Goal: Book appointment/travel/reservation

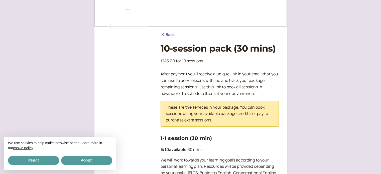
scroll to position [100, 0]
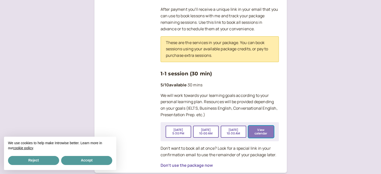
click at [256, 132] on button "View calendar" at bounding box center [261, 132] width 26 height 12
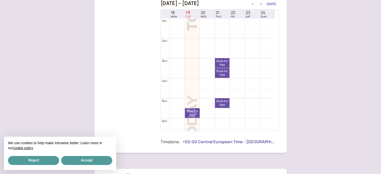
scroll to position [286, 0]
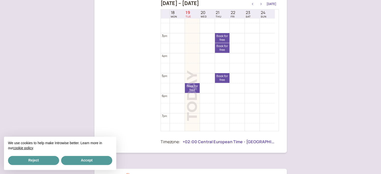
click at [262, 4] on icon "button" at bounding box center [260, 4] width 1 height 2
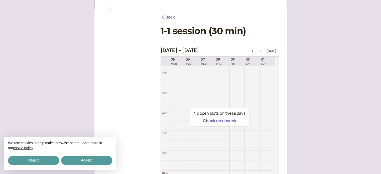
scroll to position [50, 0]
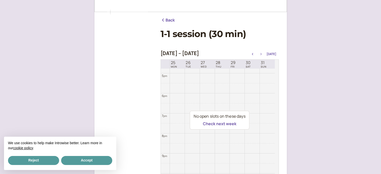
click at [260, 54] on icon "button" at bounding box center [261, 54] width 6 height 2
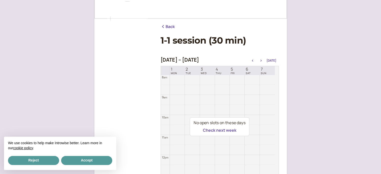
scroll to position [42, 0]
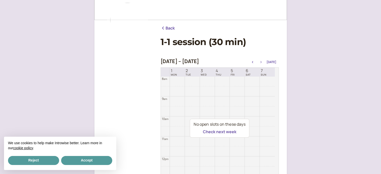
click at [263, 61] on icon "button" at bounding box center [261, 62] width 6 height 2
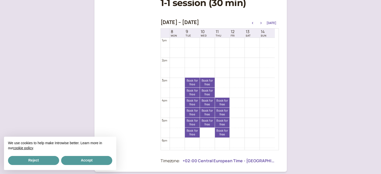
scroll to position [92, 0]
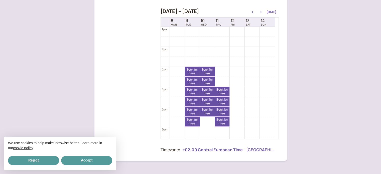
click at [262, 10] on div "[DATE] – [DATE] [DATE]" at bounding box center [220, 11] width 118 height 7
click at [262, 11] on button "button" at bounding box center [261, 12] width 6 height 4
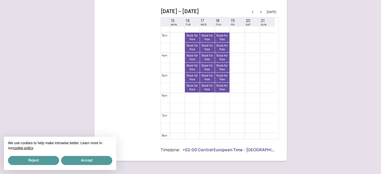
scroll to position [286, 0]
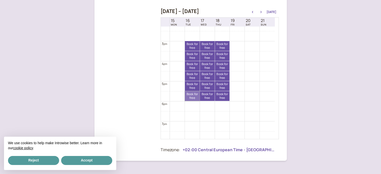
click at [189, 93] on link "Book for free free" at bounding box center [192, 96] width 15 height 10
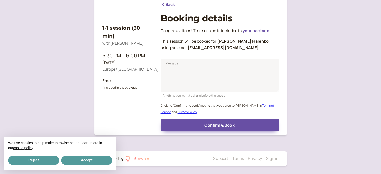
scroll to position [62, 0]
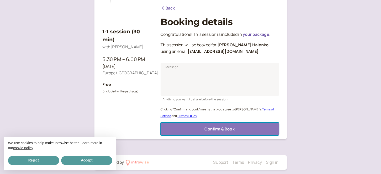
click at [218, 126] on span "Confirm & Book" at bounding box center [220, 129] width 30 height 6
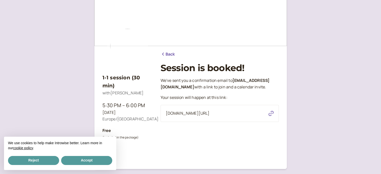
scroll to position [0, 0]
